Goal: Navigation & Orientation: Go to known website

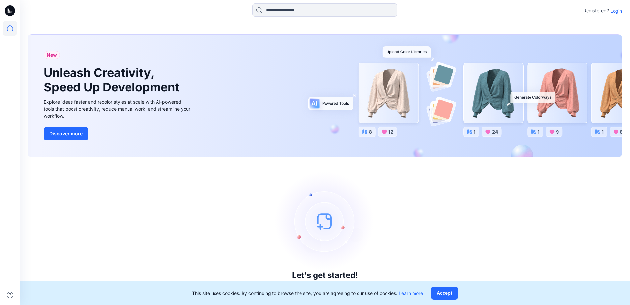
click at [615, 11] on p "Login" at bounding box center [617, 10] width 12 height 7
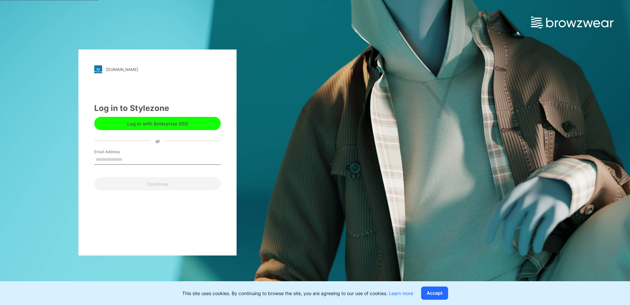
click at [165, 126] on button "Log in with Enterprise SSO" at bounding box center [157, 123] width 127 height 13
